Goal: Use online tool/utility: Utilize a website feature to perform a specific function

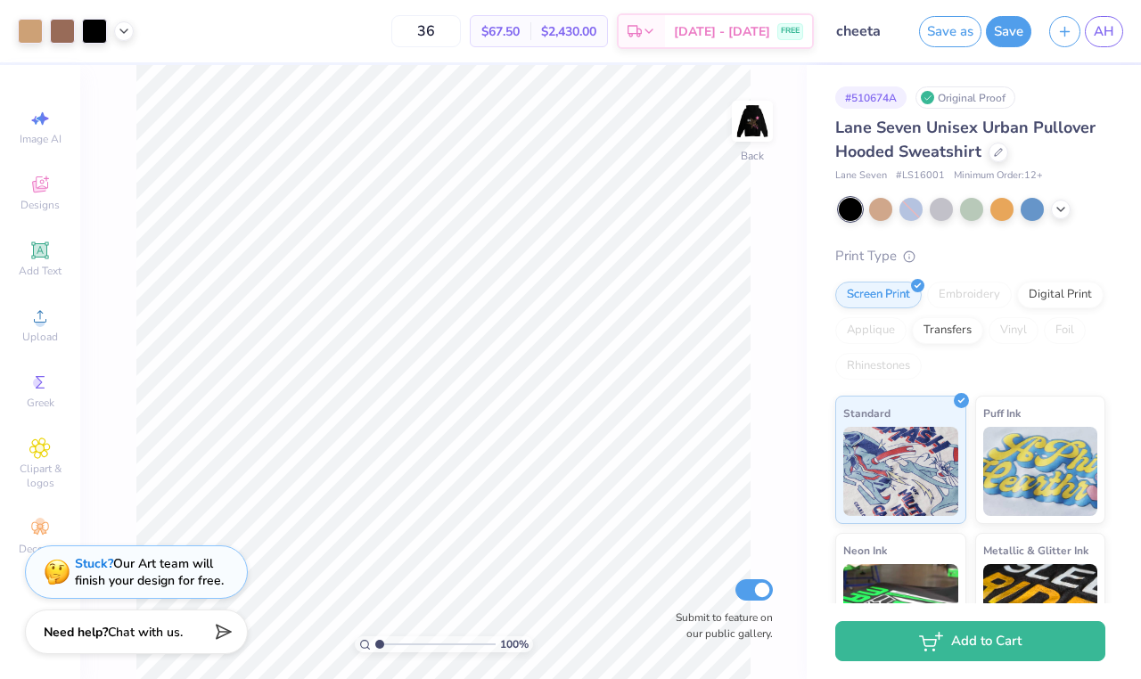
drag, startPoint x: 378, startPoint y: 645, endPoint x: 338, endPoint y: 639, distance: 40.5
type input "1"
click at [338, 639] on div "100 %" at bounding box center [443, 372] width 614 height 614
click at [754, 124] on img at bounding box center [752, 121] width 71 height 71
click at [35, 401] on span "Greek" at bounding box center [41, 403] width 28 height 14
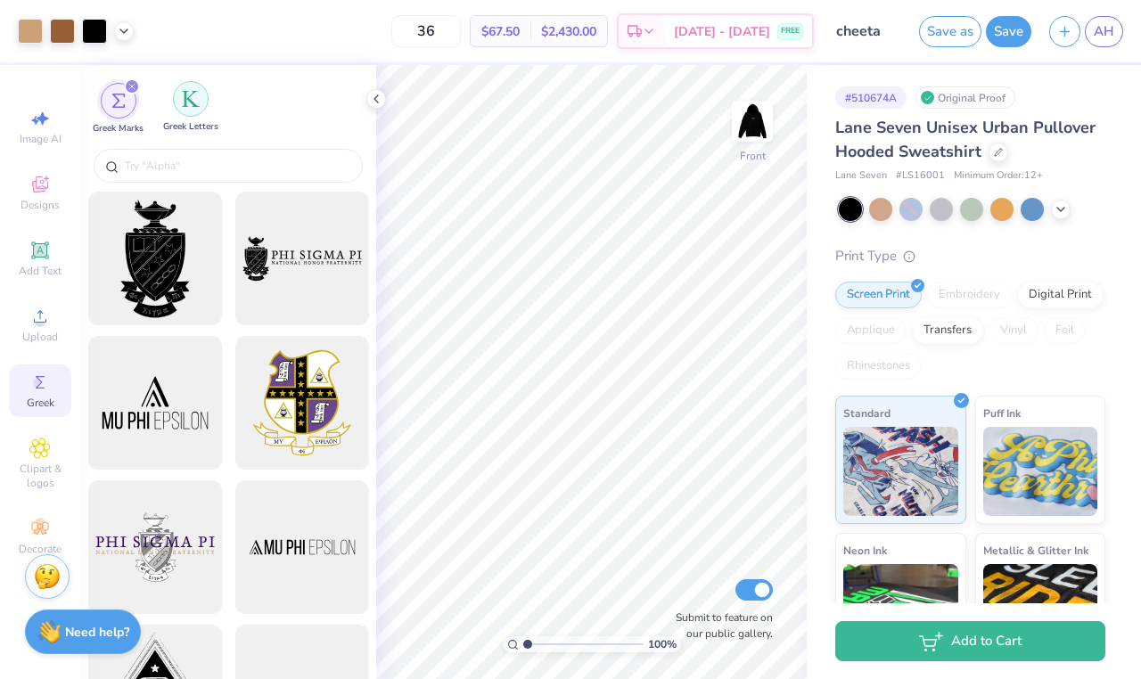
click at [187, 111] on div "filter for Greek Letters" at bounding box center [191, 99] width 36 height 36
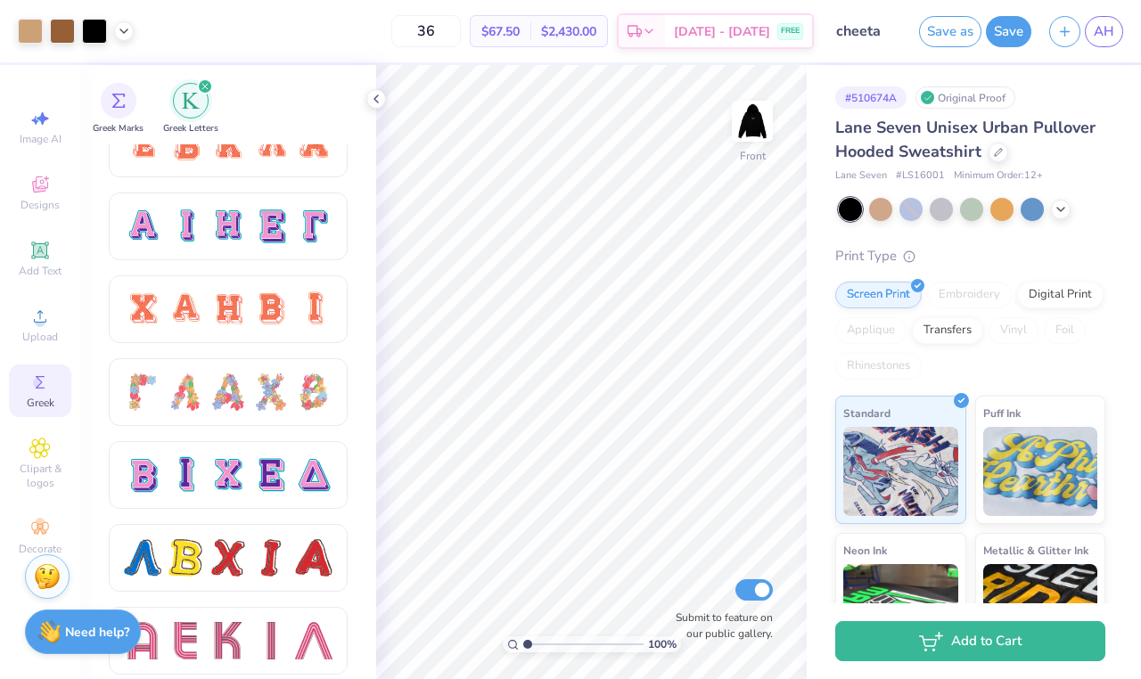
scroll to position [1194, 0]
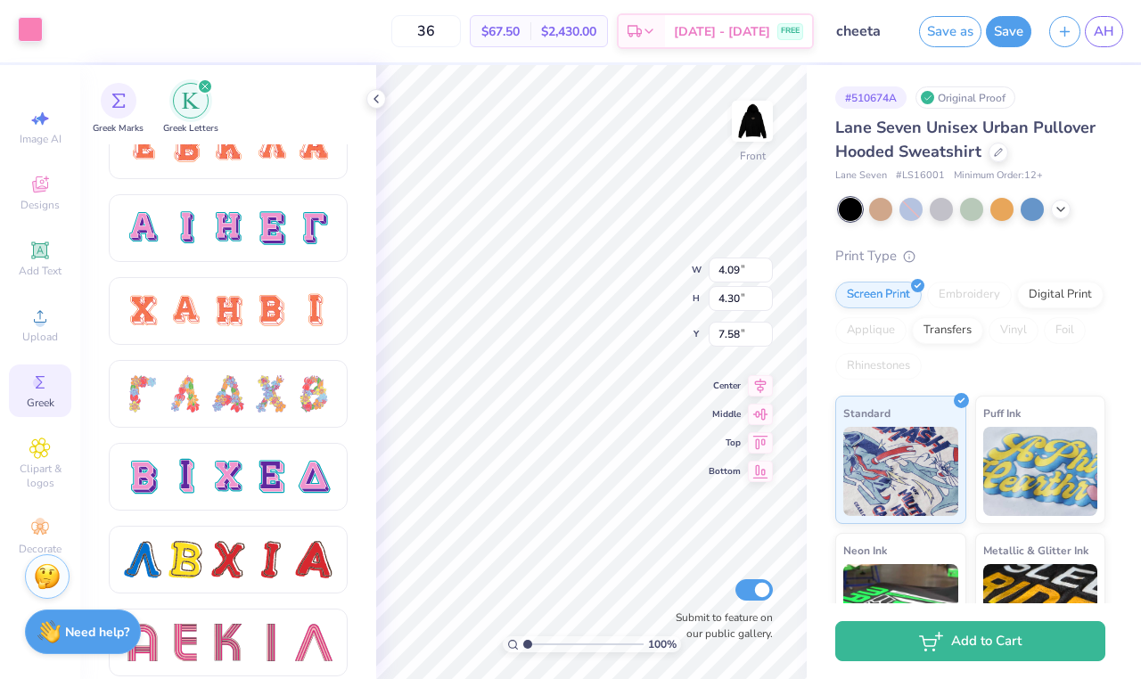
click at [32, 29] on div at bounding box center [30, 29] width 25 height 25
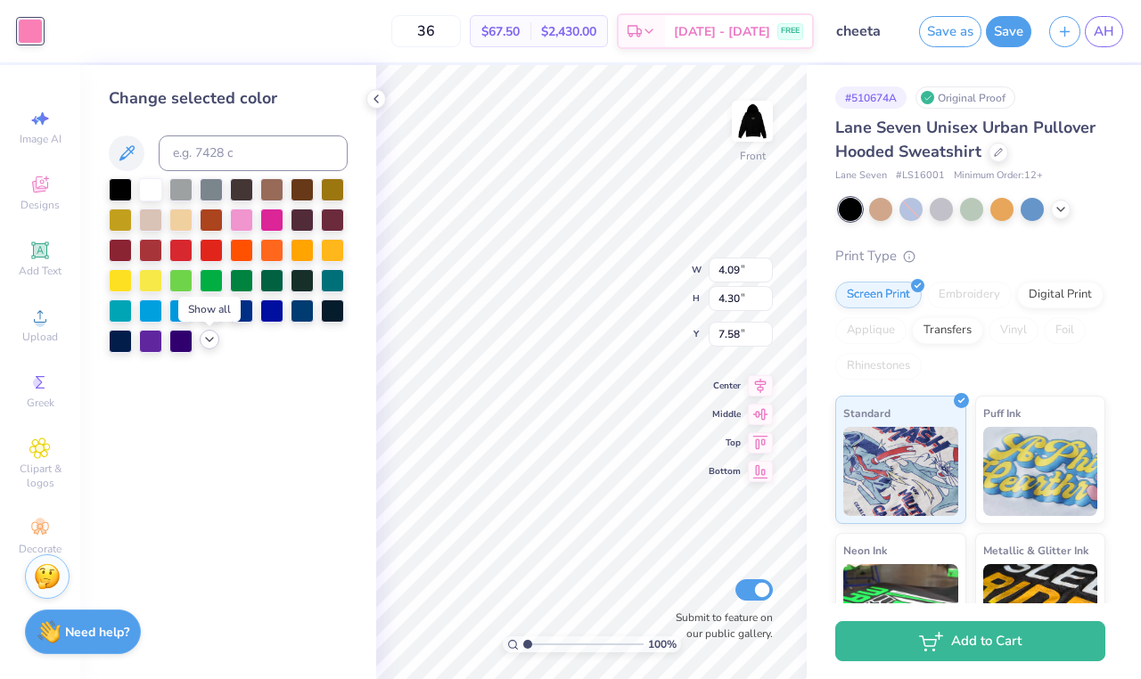
click at [203, 340] on icon at bounding box center [209, 340] width 14 height 14
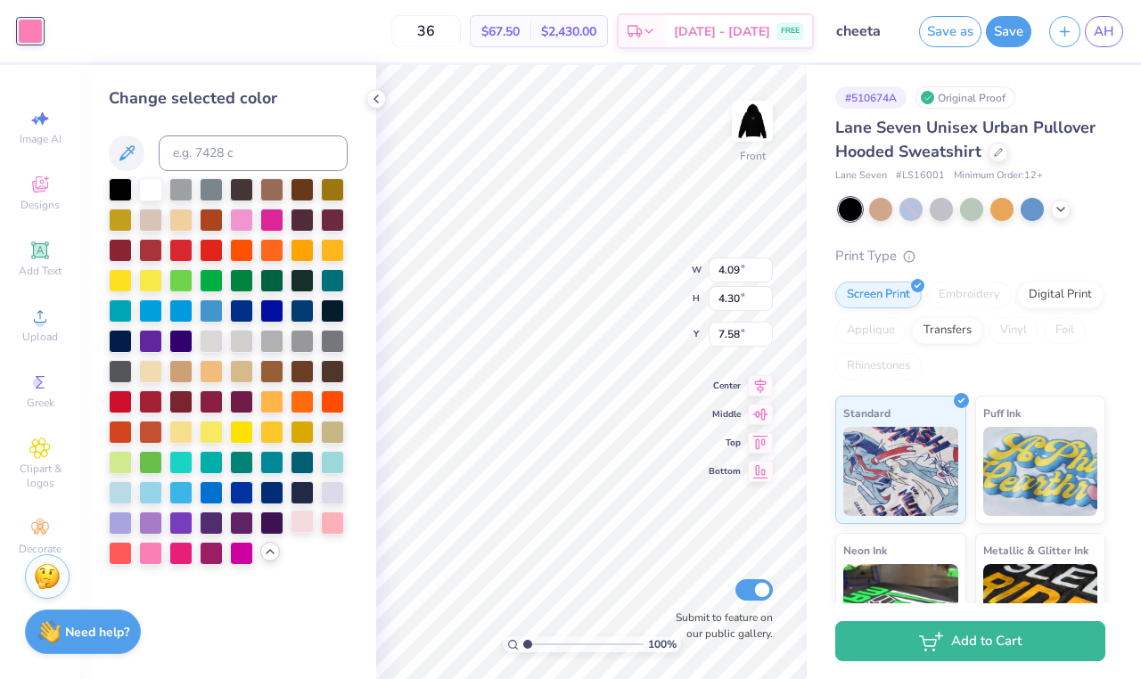
click at [309, 526] on div at bounding box center [302, 521] width 23 height 23
click at [329, 525] on div at bounding box center [332, 521] width 23 height 23
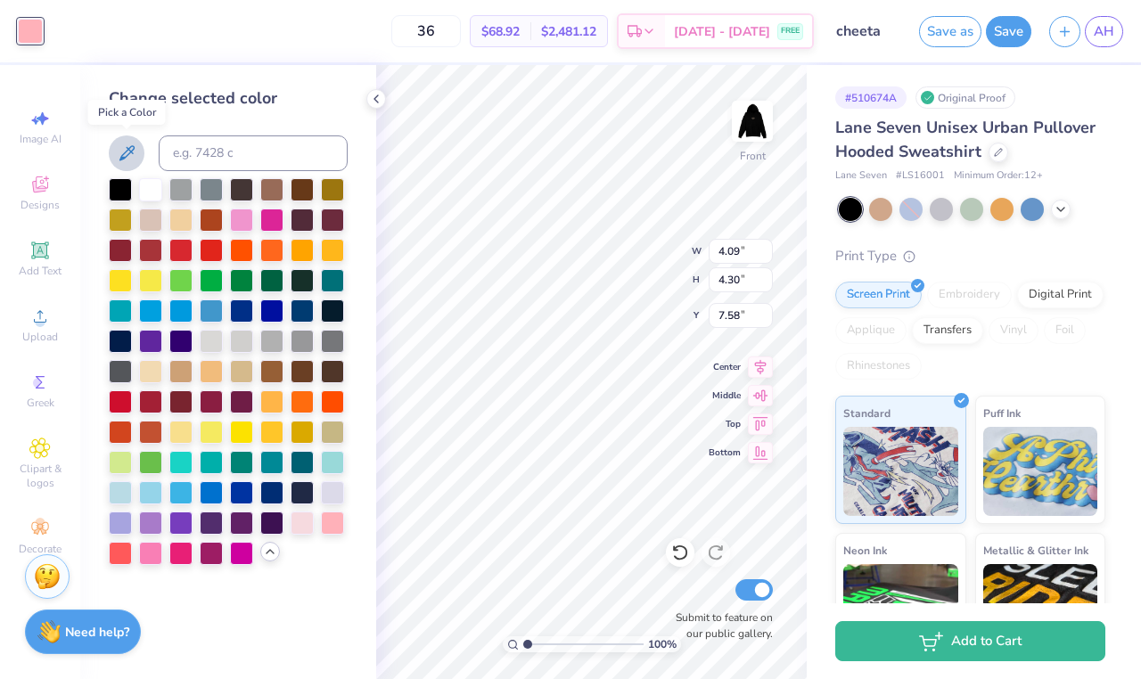
click at [118, 151] on icon at bounding box center [126, 153] width 21 height 21
click at [308, 523] on div at bounding box center [302, 521] width 23 height 23
click at [339, 524] on div at bounding box center [332, 521] width 23 height 23
click at [333, 525] on div at bounding box center [332, 521] width 23 height 23
type input "1.65"
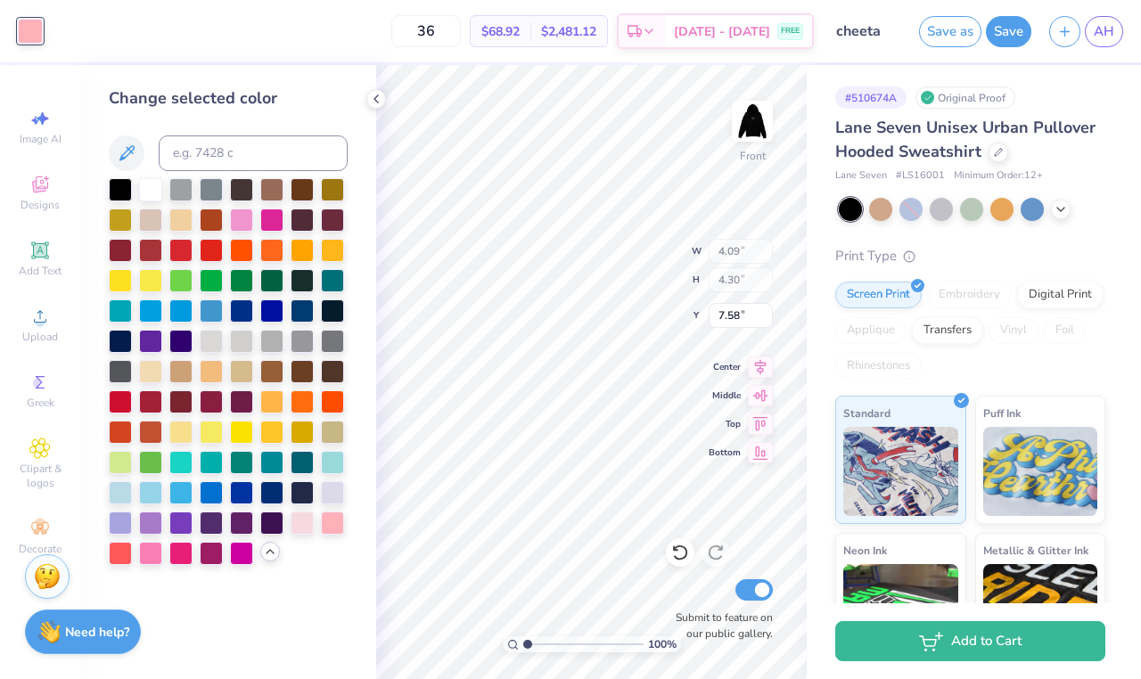
type input "2.03"
type input "16.00"
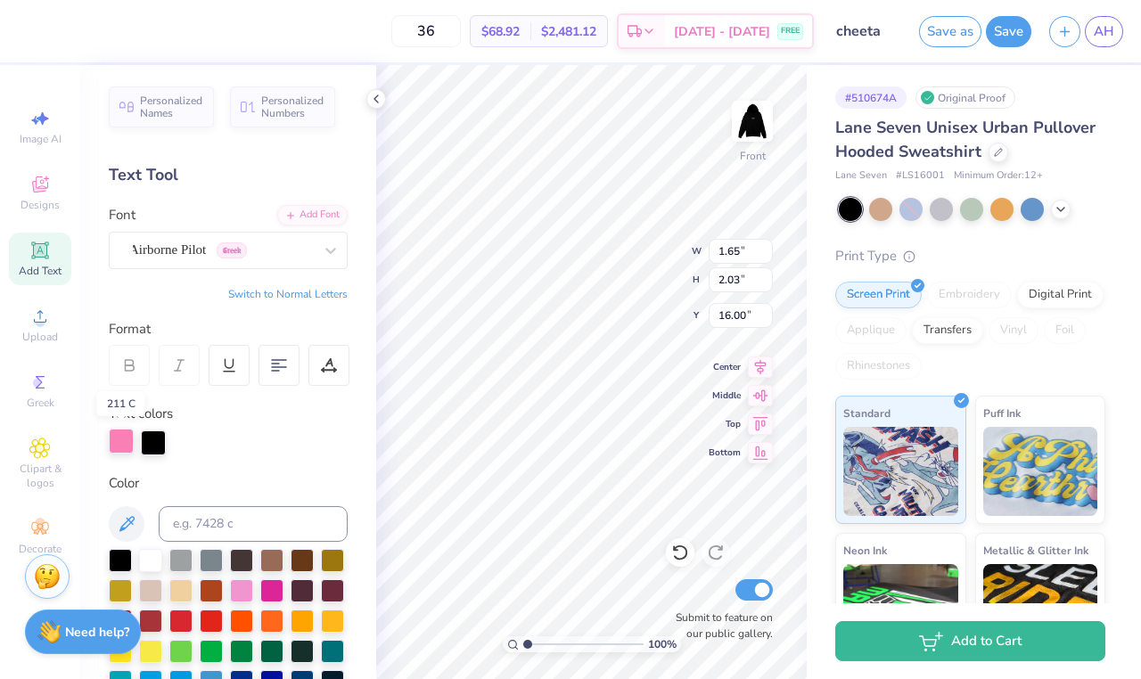
click at [128, 443] on div at bounding box center [121, 441] width 25 height 25
click at [144, 368] on div at bounding box center [129, 365] width 41 height 41
click at [127, 366] on icon at bounding box center [129, 366] width 16 height 16
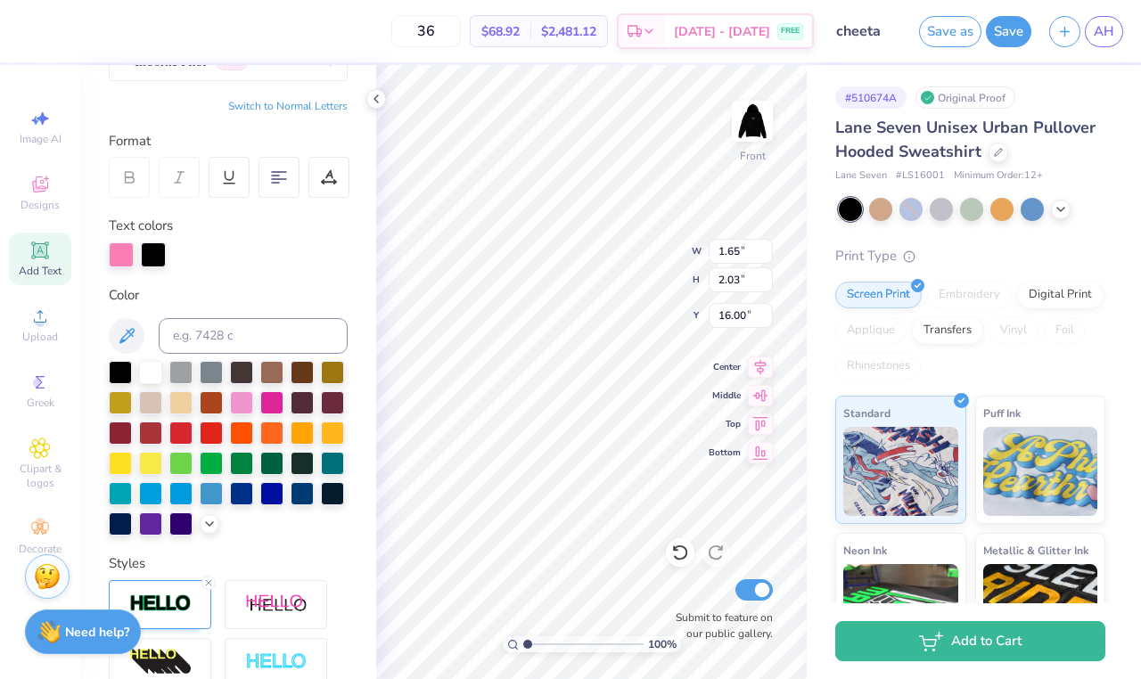
scroll to position [199, 0]
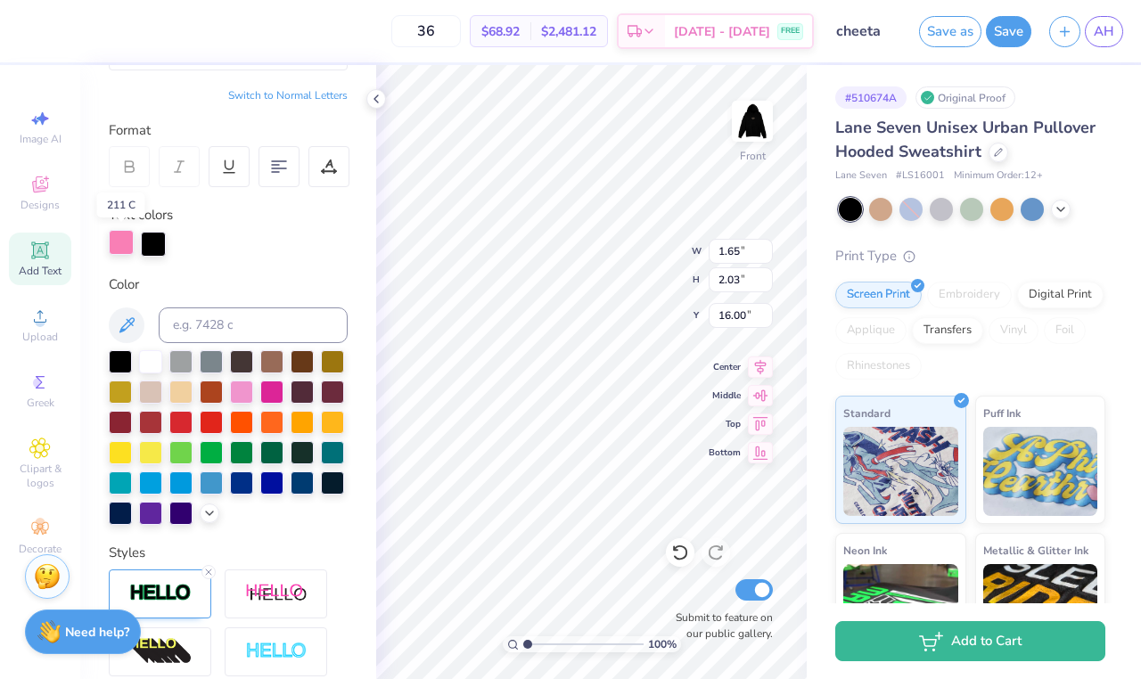
click at [122, 243] on div at bounding box center [121, 242] width 25 height 25
click at [210, 512] on icon at bounding box center [209, 512] width 14 height 14
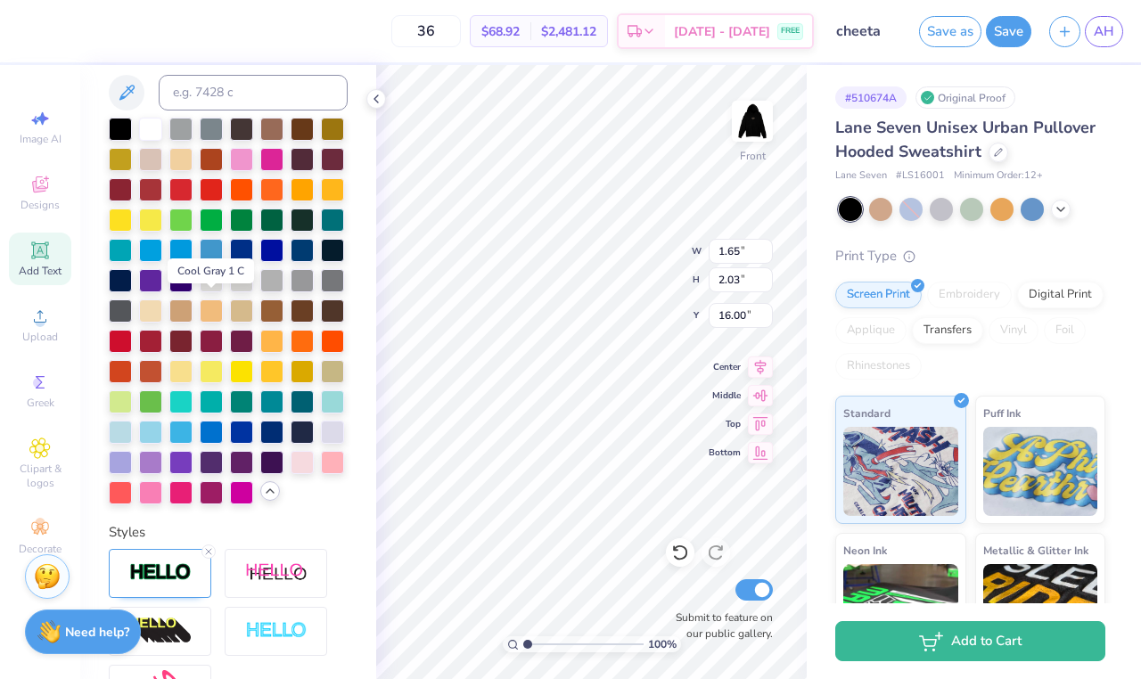
scroll to position [438, 0]
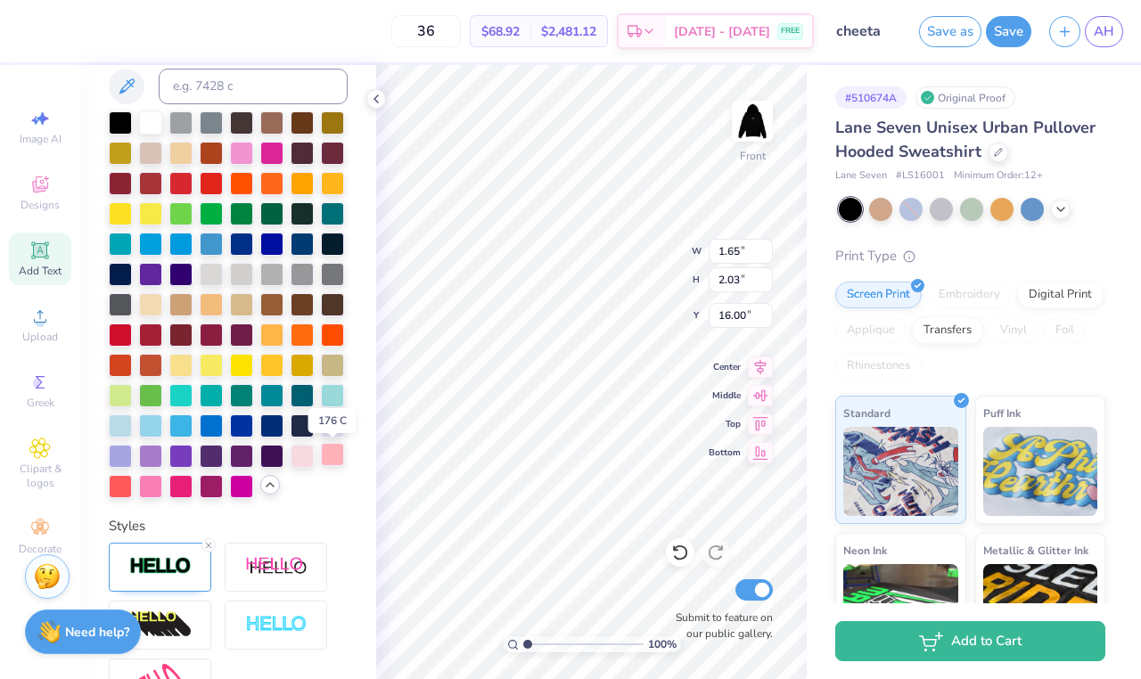
click at [332, 466] on div at bounding box center [332, 454] width 23 height 23
type input "1.47"
click at [331, 457] on div at bounding box center [332, 454] width 23 height 23
type input "18.93"
click at [332, 454] on div at bounding box center [332, 454] width 23 height 23
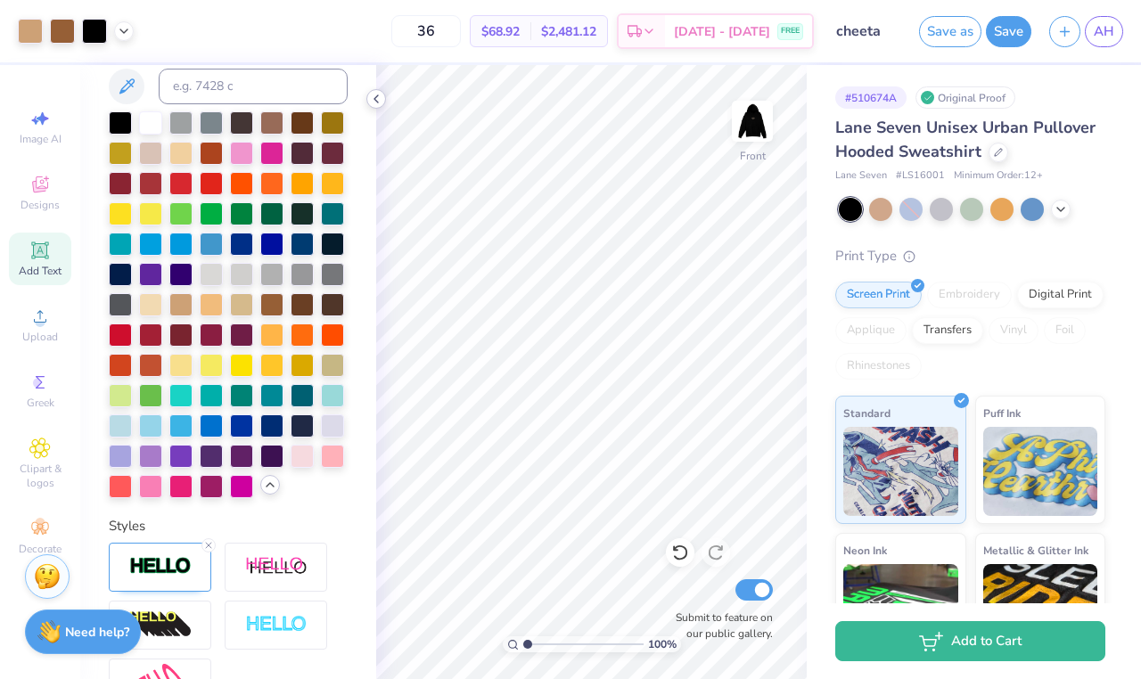
click at [374, 101] on icon at bounding box center [376, 99] width 14 height 14
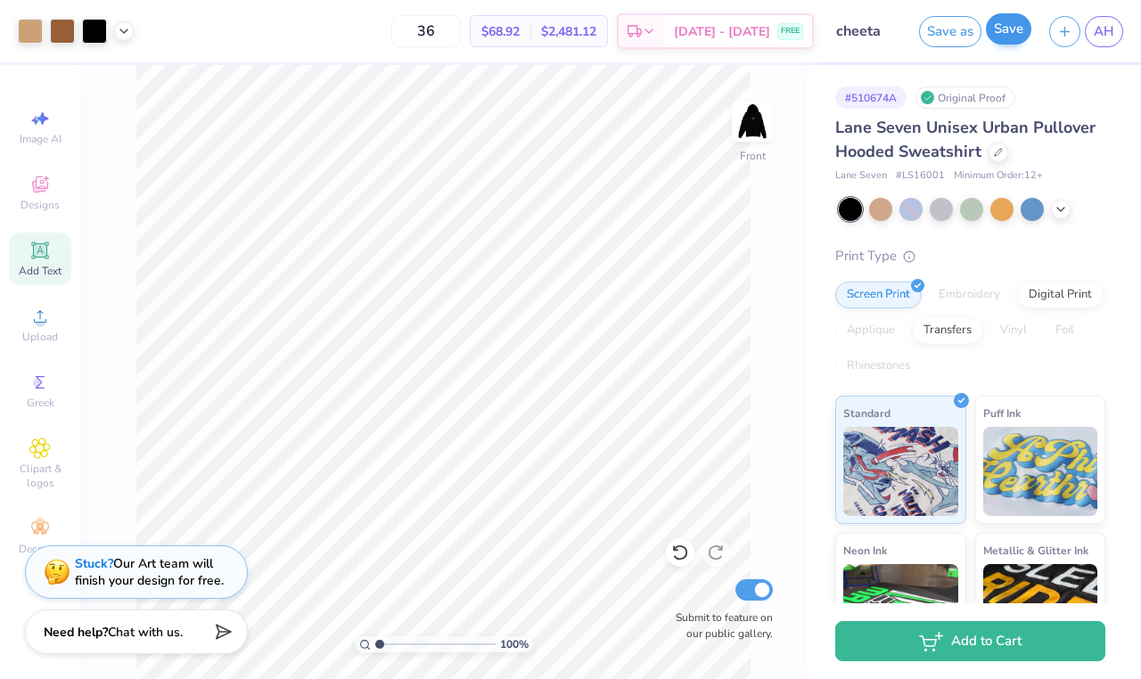
click at [1013, 26] on button "Save" at bounding box center [1008, 28] width 45 height 31
